Goal: Find specific page/section: Find specific page/section

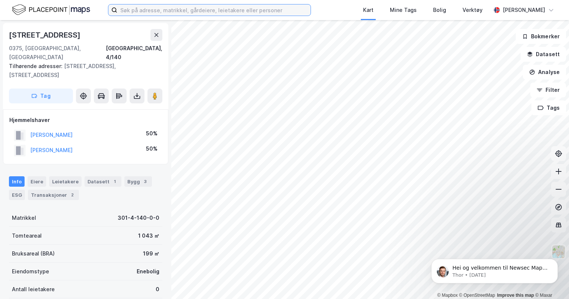
click at [153, 12] on input at bounding box center [213, 9] width 193 height 11
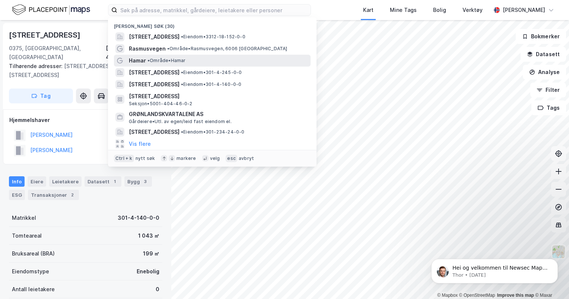
click at [132, 63] on span "Hamar" at bounding box center [137, 60] width 17 height 9
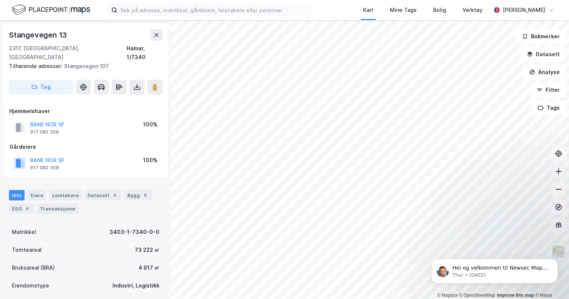
click at [559, 171] on icon at bounding box center [558, 171] width 6 height 1
click at [320, 16] on div "Kart Mine Tags Bolig Verktøy [PERSON_NAME] © Mapbox © OpenStreetMap Improve thi…" at bounding box center [284, 149] width 569 height 299
click at [560, 188] on icon at bounding box center [558, 189] width 7 height 7
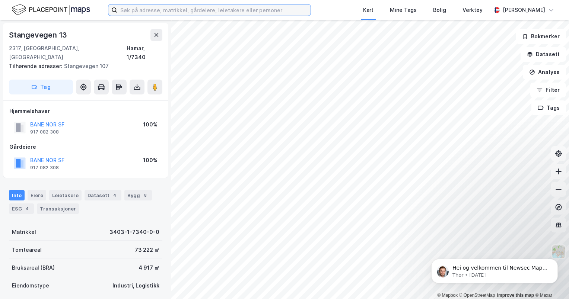
click at [240, 7] on input at bounding box center [213, 9] width 193 height 11
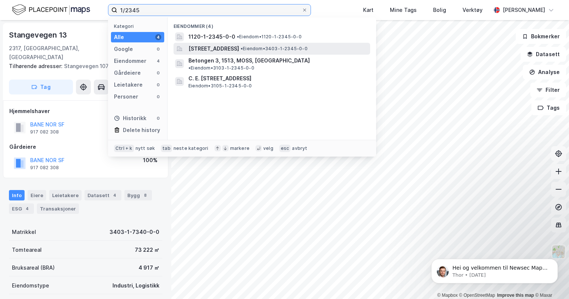
type input "1/2345"
click at [243, 49] on span "•" at bounding box center [241, 49] width 2 height 6
